Goal: Navigation & Orientation: Find specific page/section

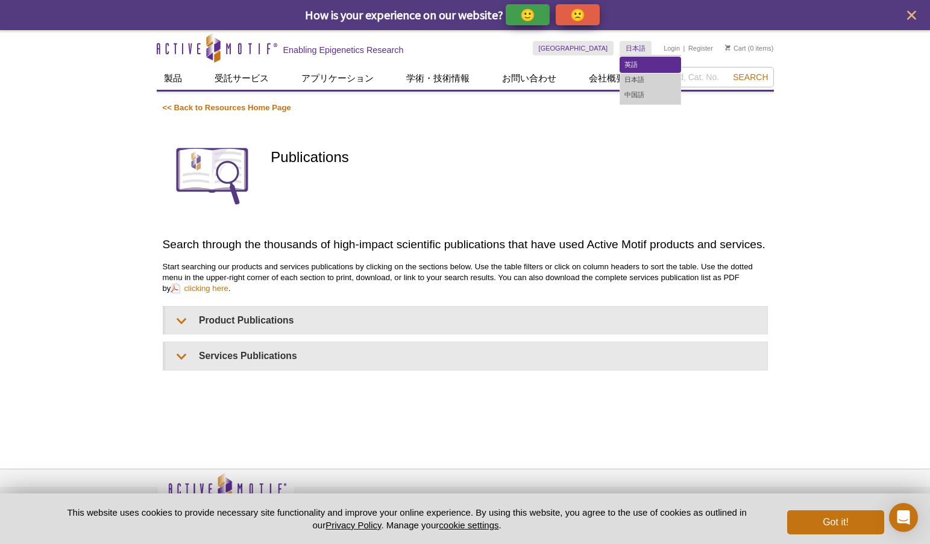
click at [638, 63] on link "英語" at bounding box center [650, 64] width 60 height 15
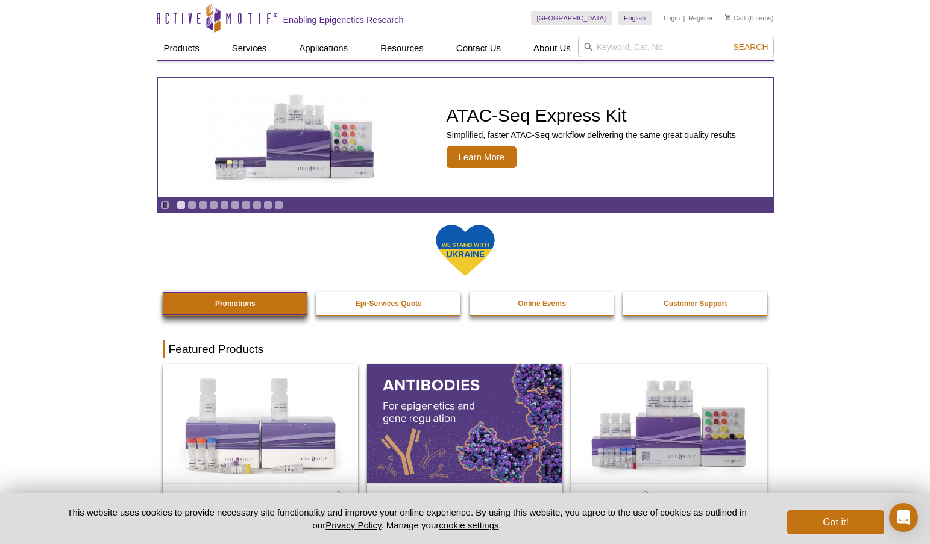
click at [196, 309] on link "Promotions" at bounding box center [236, 303] width 146 height 23
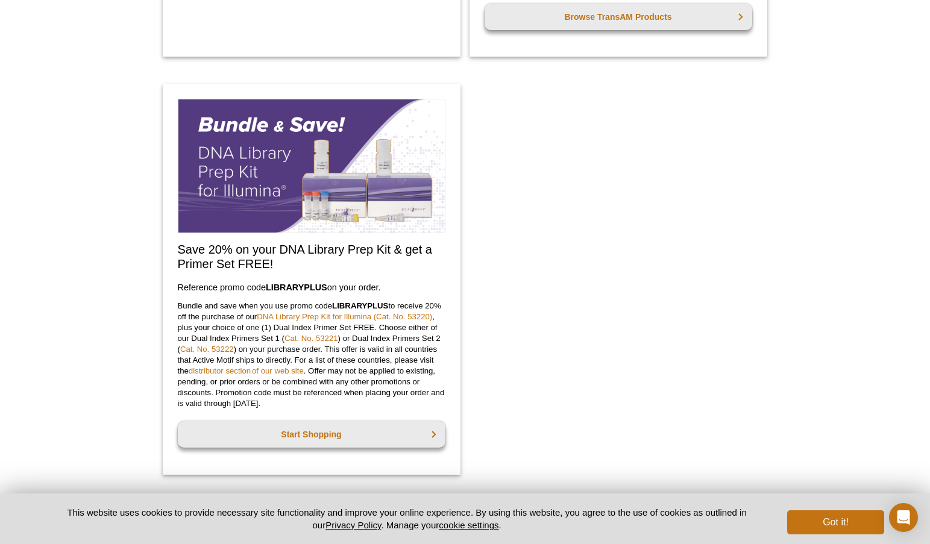
scroll to position [965, 0]
